Goal: Register for event/course

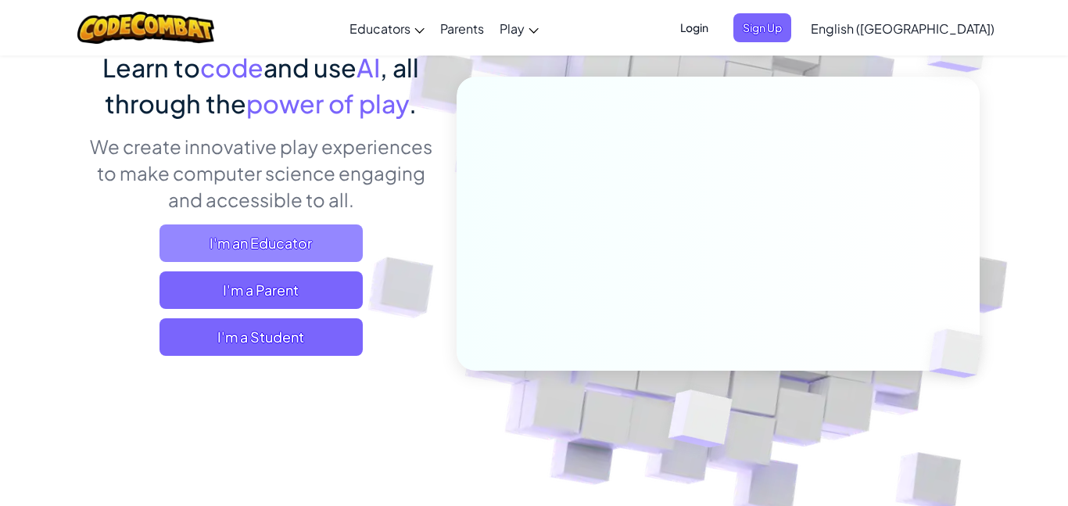
scroll to position [138, 0]
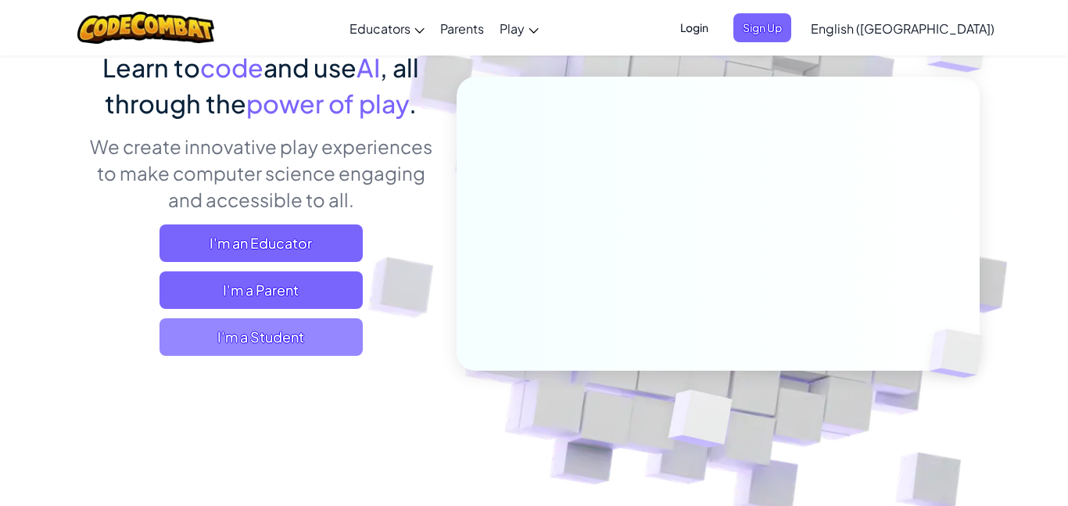
click at [235, 343] on span "I'm a Student" at bounding box center [260, 337] width 203 height 38
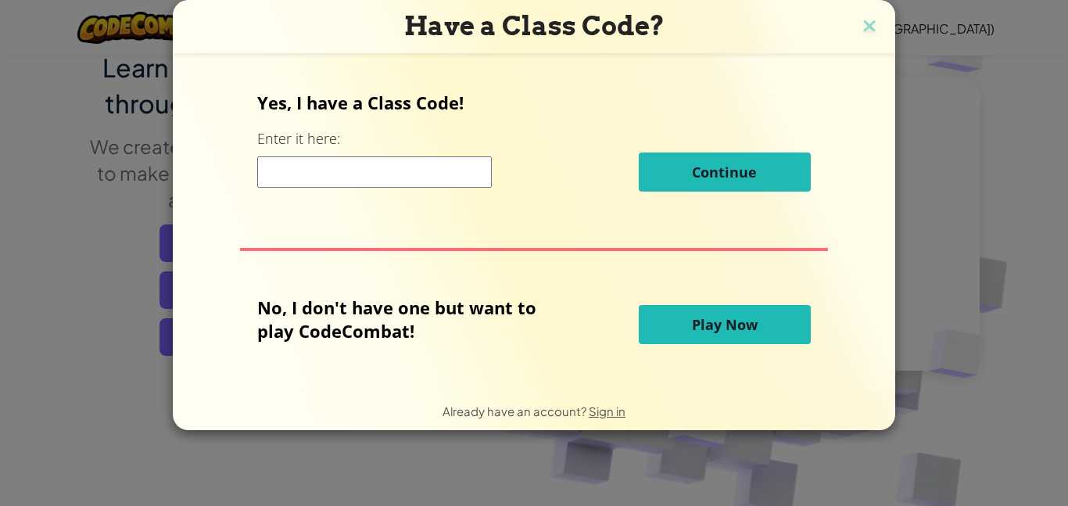
click at [429, 172] on input at bounding box center [374, 171] width 235 height 31
type input "v"
paste input "SharpPlaneStar"
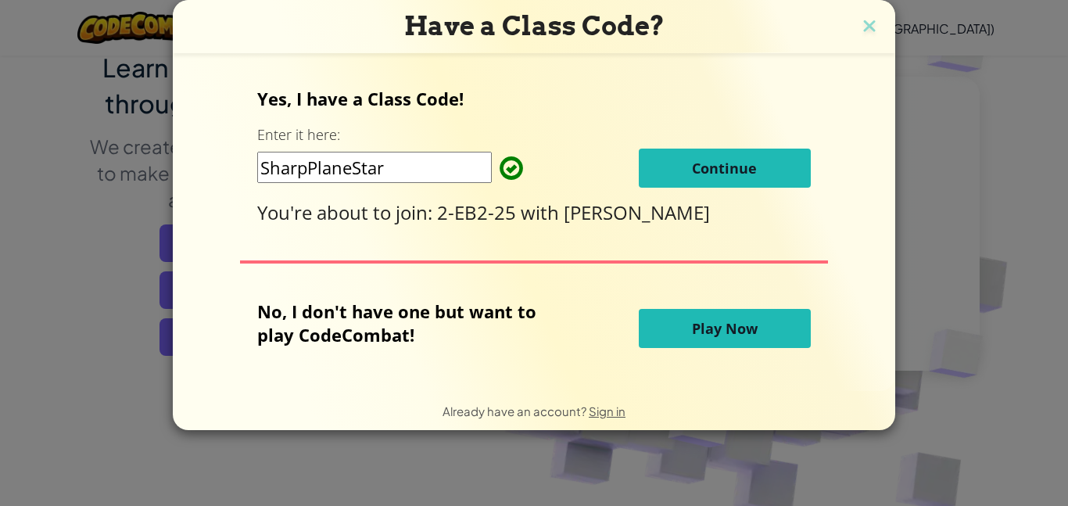
type input "SharpPlaneStar"
click at [660, 156] on button "Continue" at bounding box center [725, 168] width 172 height 39
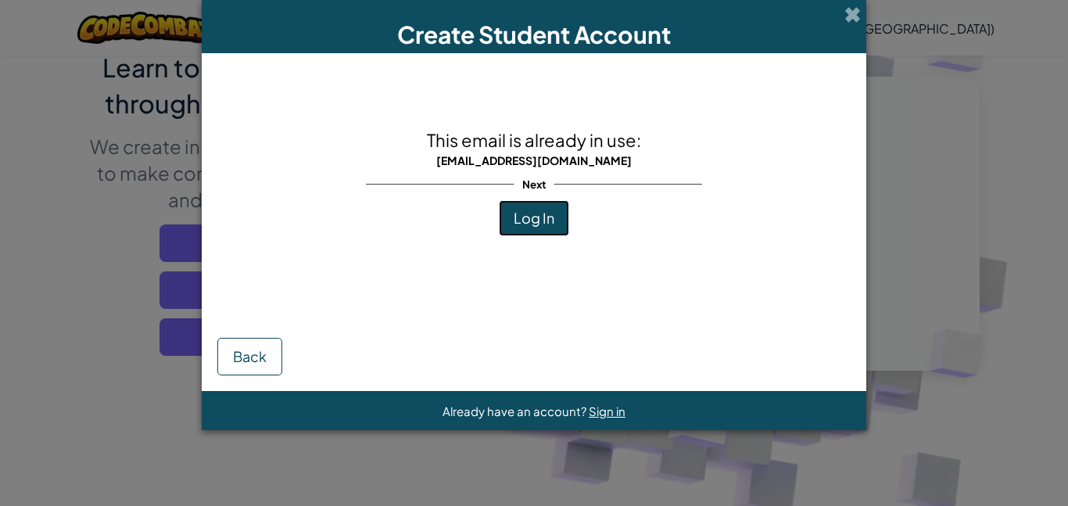
click at [541, 217] on span "Log In" at bounding box center [534, 218] width 41 height 18
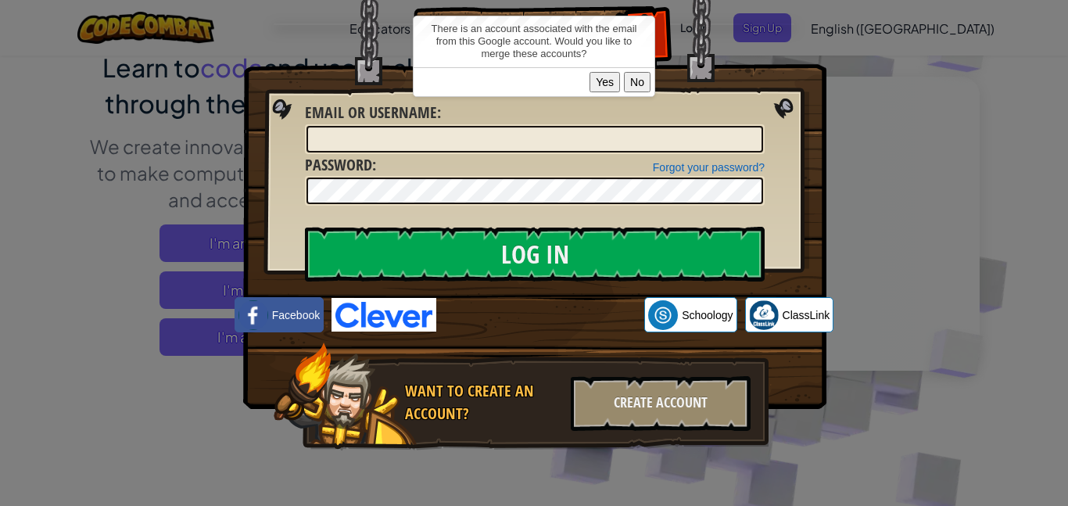
click at [603, 82] on button "Yes" at bounding box center [604, 82] width 30 height 20
